Goal: Check status

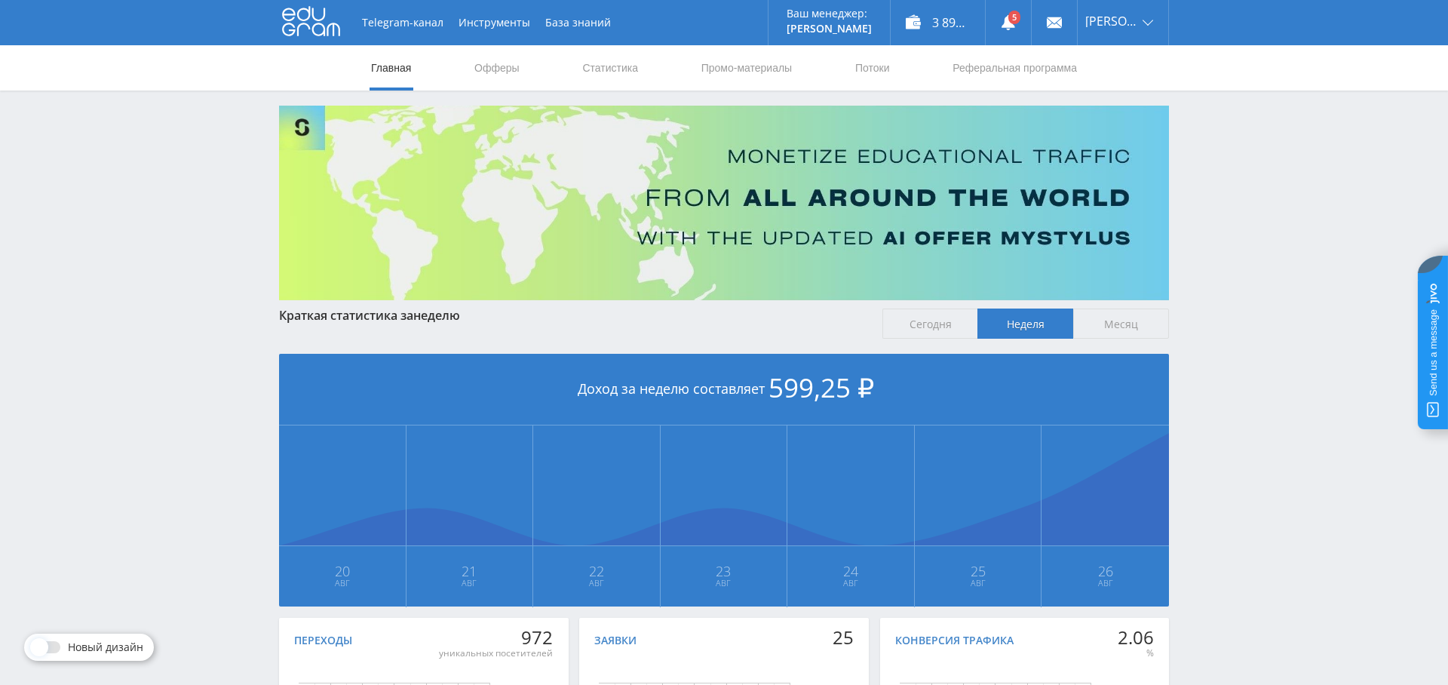
click at [626, 74] on link "Статистика" at bounding box center [610, 67] width 59 height 45
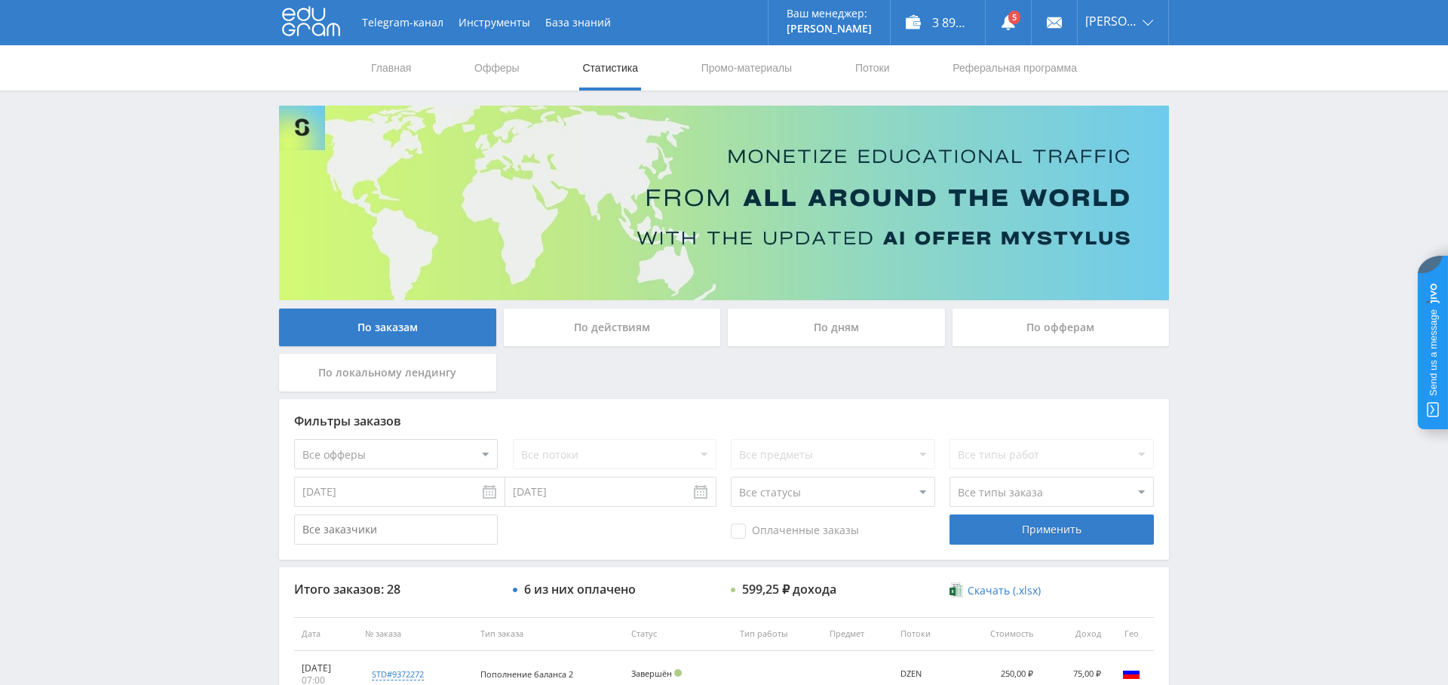
click at [837, 324] on div "По дням" at bounding box center [836, 327] width 217 height 38
click at [0, 0] on input "По дням" at bounding box center [0, 0] width 0 height 0
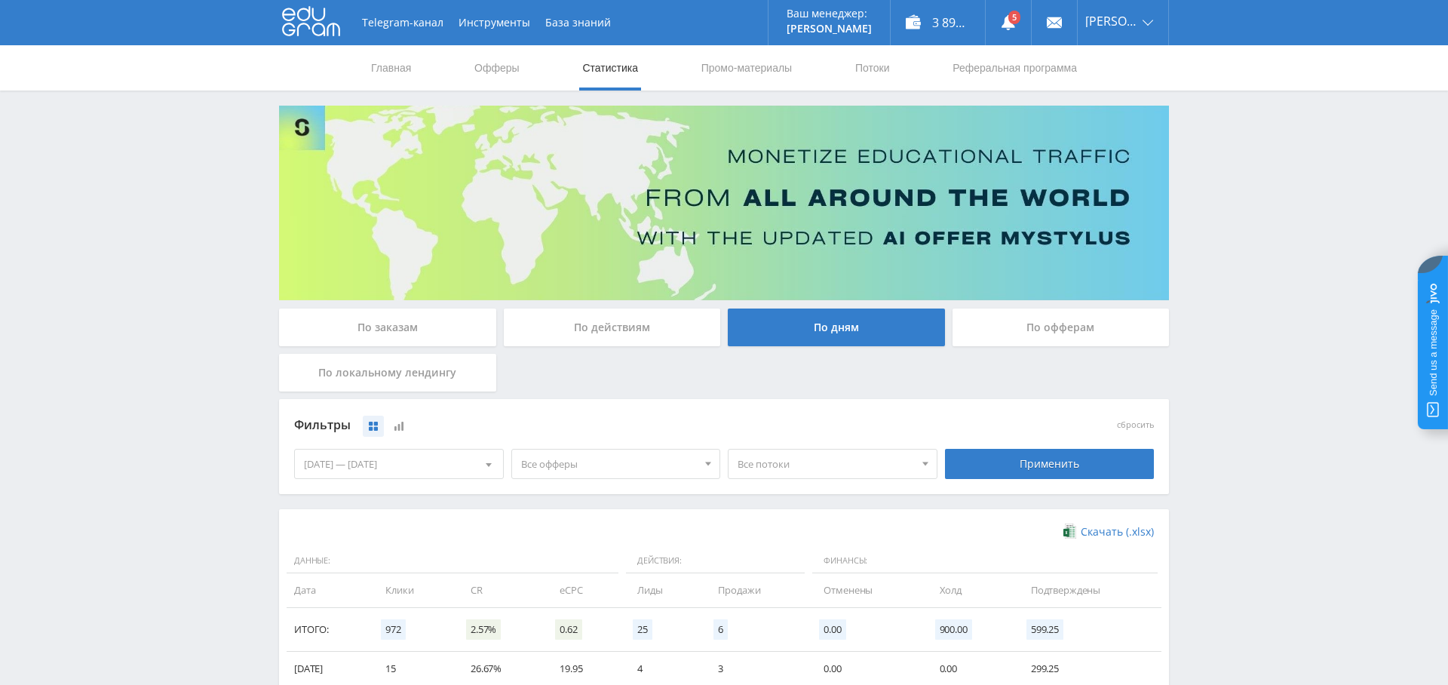
click at [618, 465] on span "Все офферы" at bounding box center [609, 463] width 176 height 29
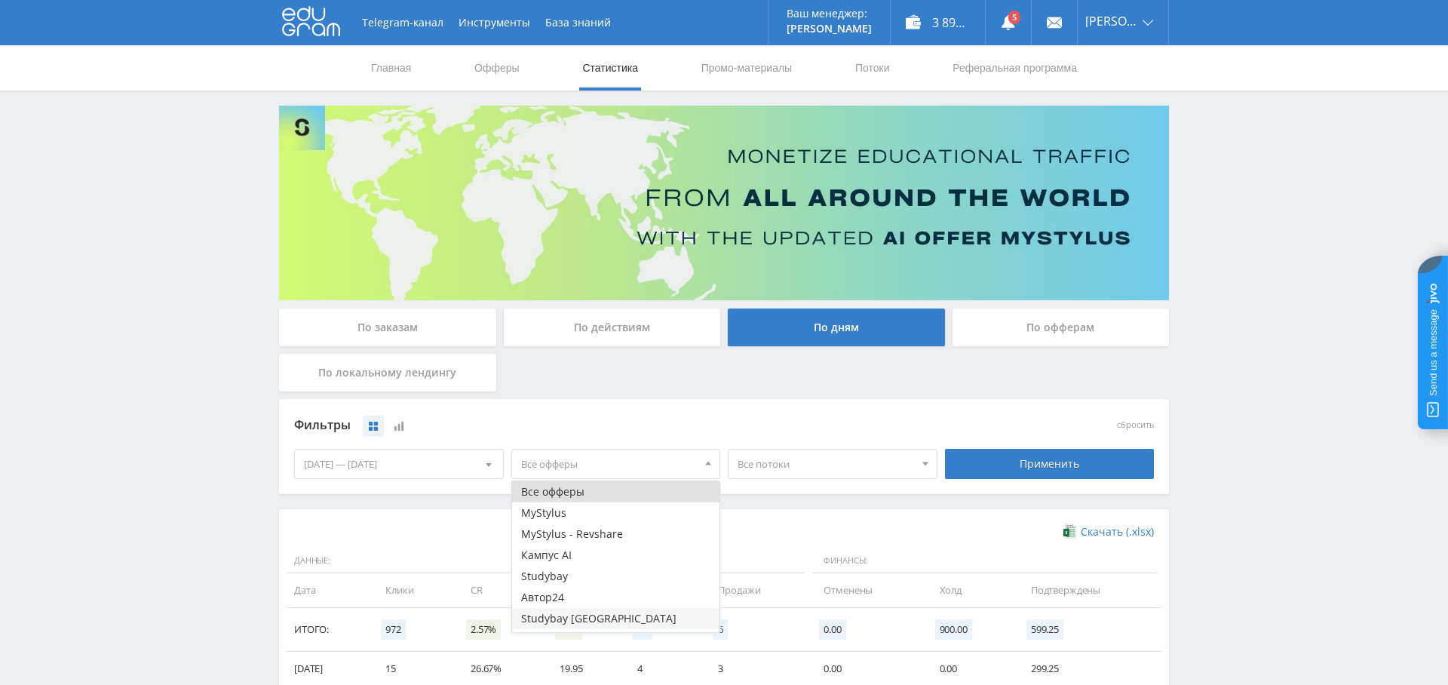
scroll to position [18, 0]
click at [596, 624] on button "Study AI (RevShare)" at bounding box center [616, 621] width 208 height 21
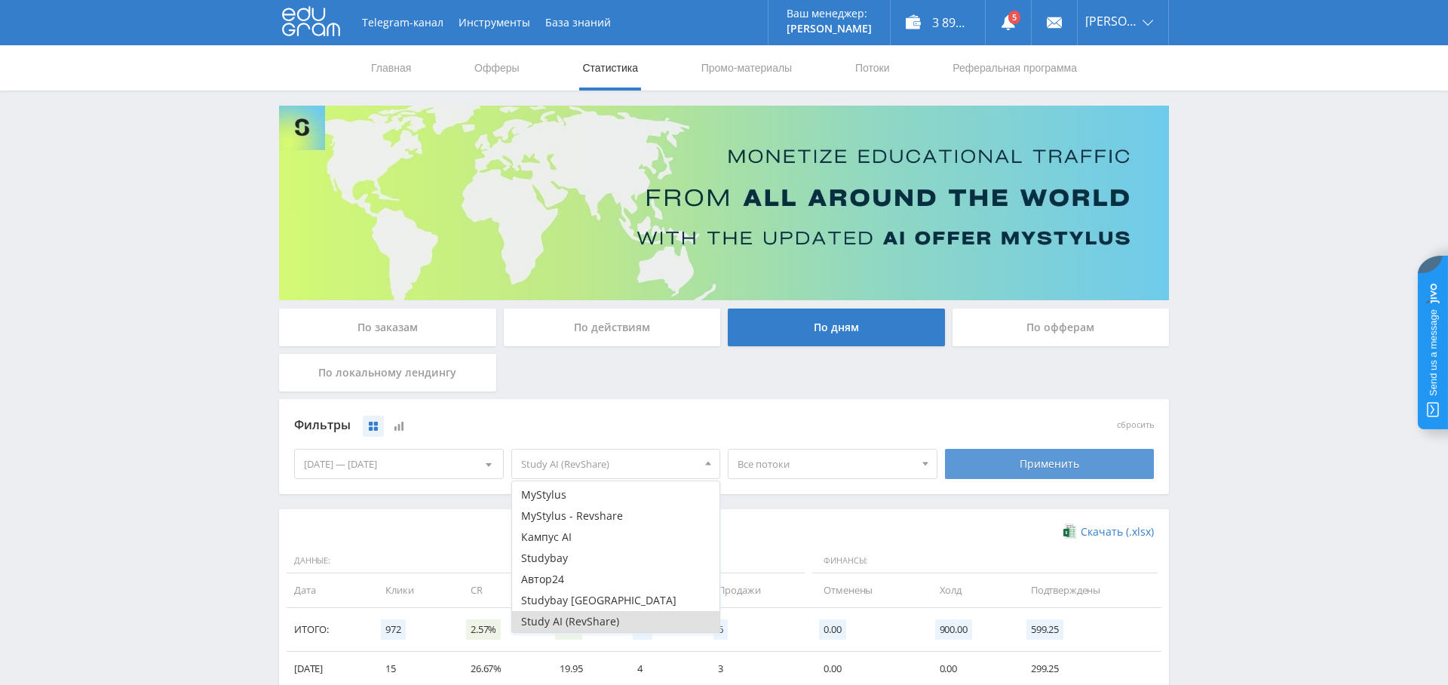
click at [989, 457] on div "Применить" at bounding box center [1050, 464] width 210 height 30
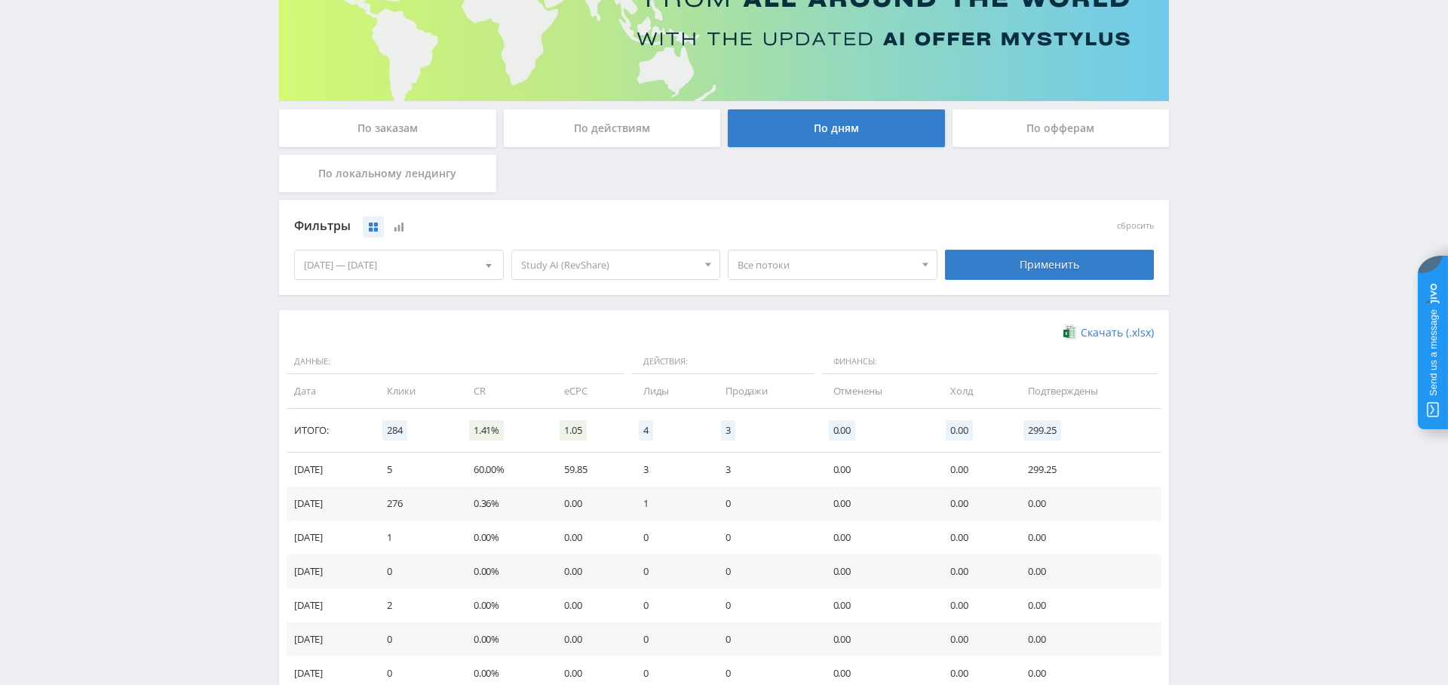
scroll to position [301, 0]
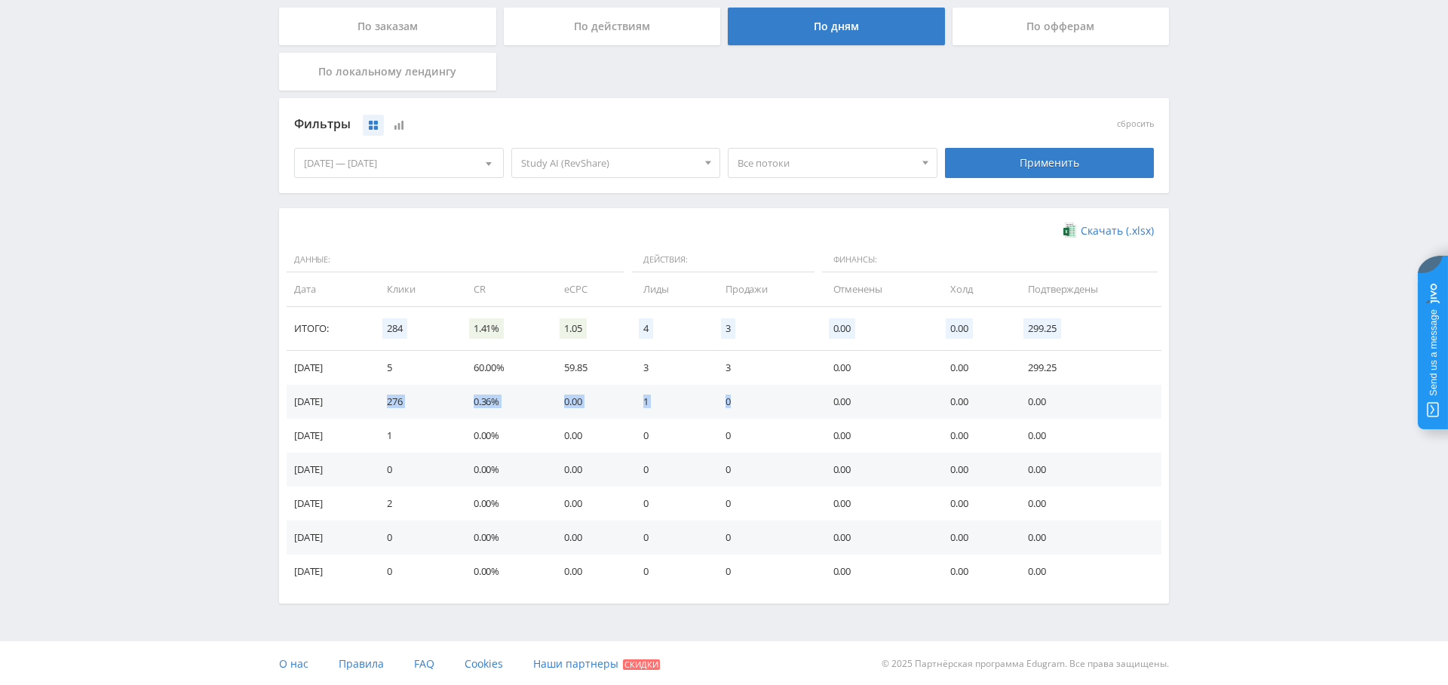
drag, startPoint x: 412, startPoint y: 400, endPoint x: 922, endPoint y: 420, distance: 510.2
click at [873, 419] on tbody "[DATE] 5 60.00% 59.85 3 3 0.00 0.00 299.25 [DATE] 276 0.36% 0.00 1 0 0.00 0.00 …" at bounding box center [724, 470] width 875 height 238
click at [975, 420] on td "0.00" at bounding box center [974, 436] width 78 height 34
click at [1161, 357] on div "Скачать (.xlsx) Данные: Действия: Финансы: Дата Клики CR eCPC Лиды Продажи Отме…" at bounding box center [724, 405] width 890 height 395
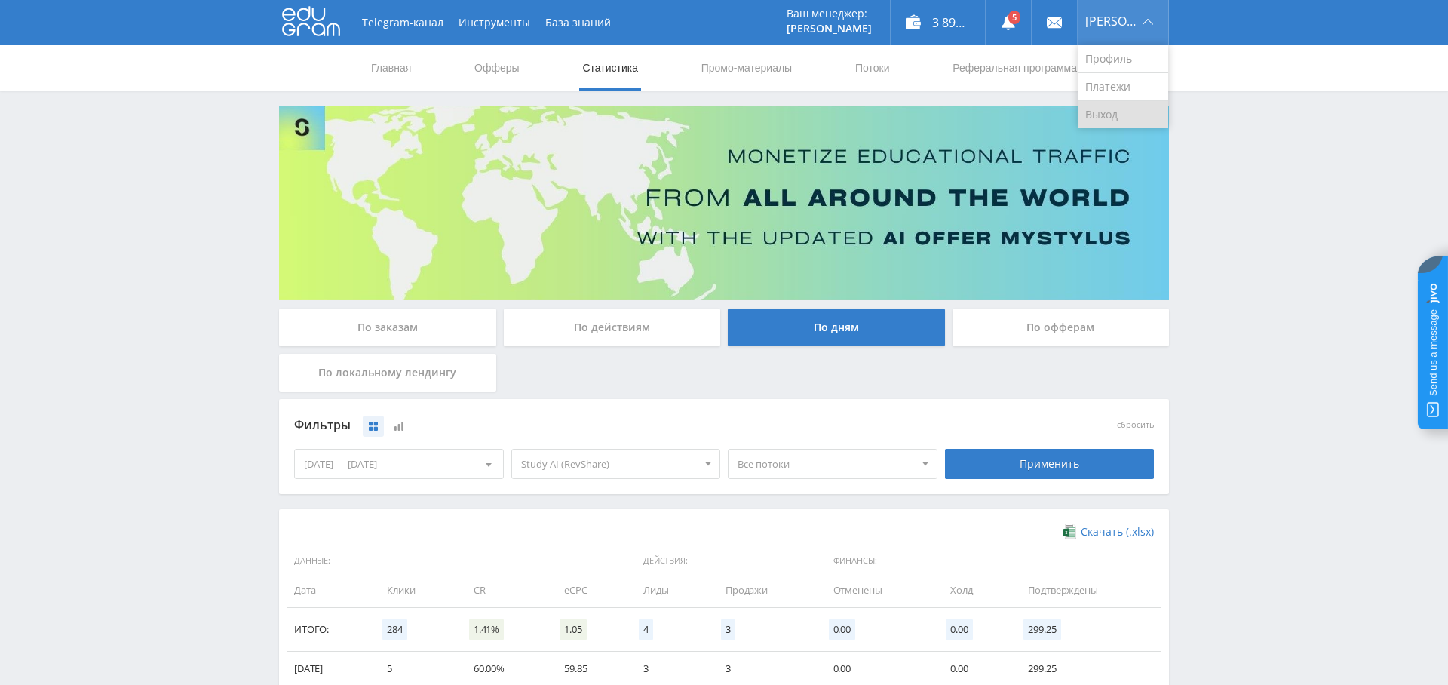
click at [1129, 110] on link "Выход" at bounding box center [1123, 114] width 90 height 27
